Goal: Transaction & Acquisition: Purchase product/service

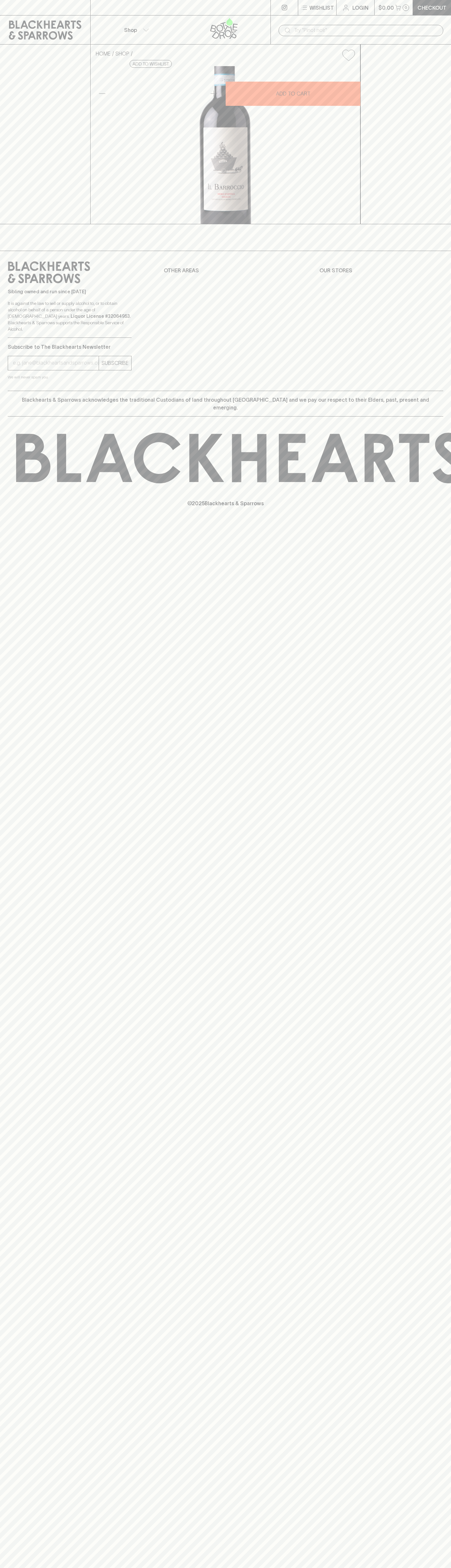
click at [279, 19] on div "​" at bounding box center [361, 30] width 181 height 29
click at [435, 1286] on div "⠀ ⠀ Wishlist Login $0.00 0 Checkout Shop ​ HOME SHOP Il Barroccio Nero D'Avola …" at bounding box center [226, 784] width 451 height 1568
click at [352, 1568] on html "⠀ ⠀ Wishlist Login $0.00 0 Checkout Shop ​ HOME SHOP Il Barroccio Nero D'Avola …" at bounding box center [226, 784] width 451 height 1568
click at [29, 663] on div "⠀ ⠀ Wishlist Login $0.00 0 Checkout Shop ​ HOME SHOP Il Barroccio Nero D'Avola …" at bounding box center [226, 784] width 451 height 1568
